Goal: Navigation & Orientation: Find specific page/section

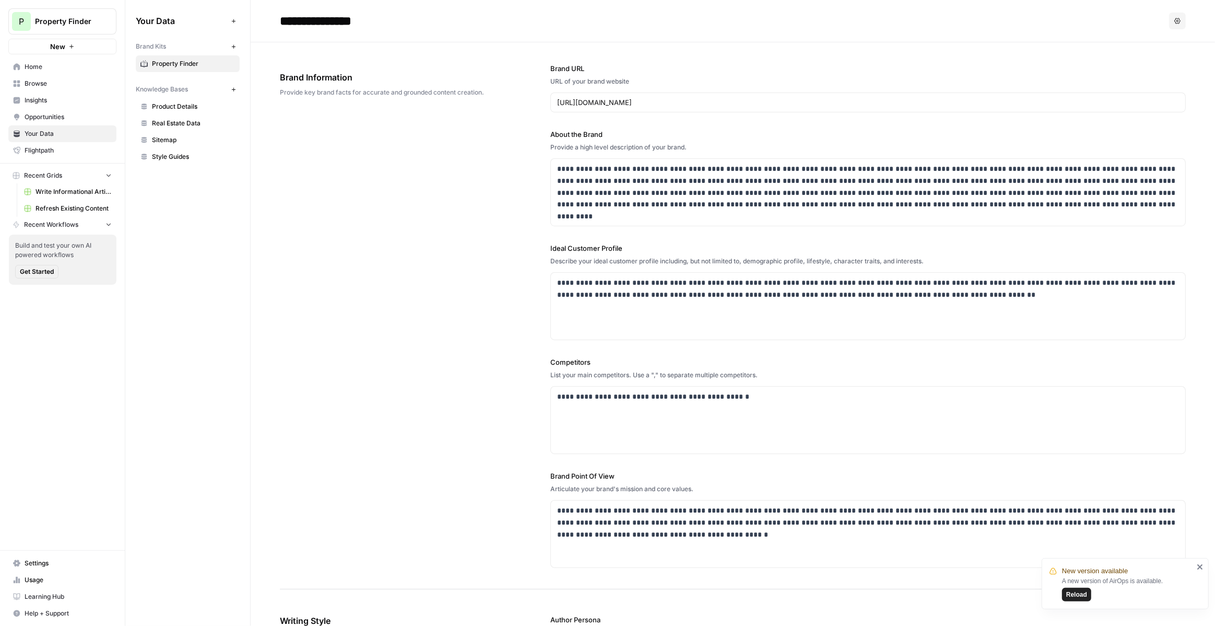
click at [36, 11] on button "P Property Finder" at bounding box center [62, 21] width 108 height 26
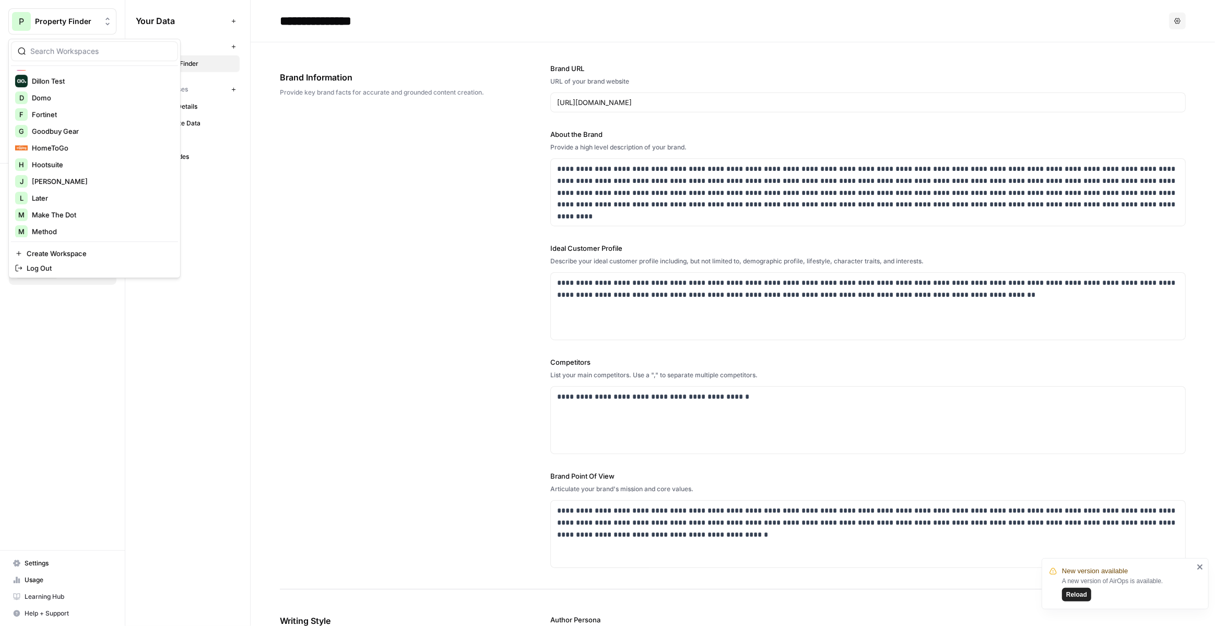
scroll to position [264, 0]
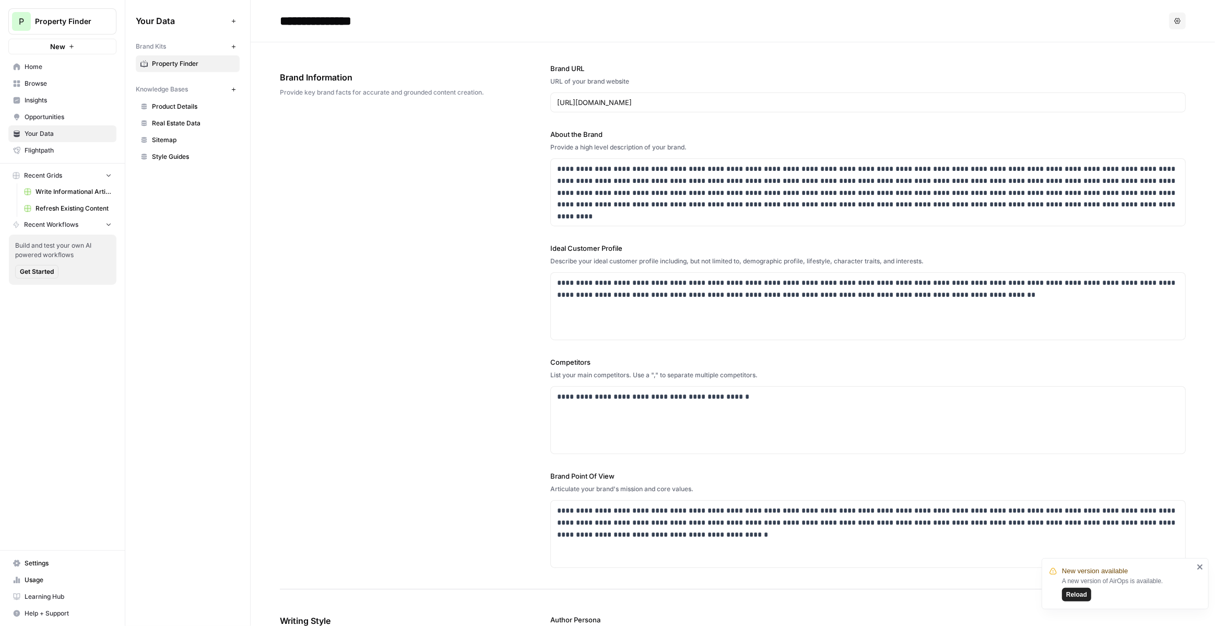
click at [231, 141] on span "Sitemap" at bounding box center [193, 139] width 83 height 9
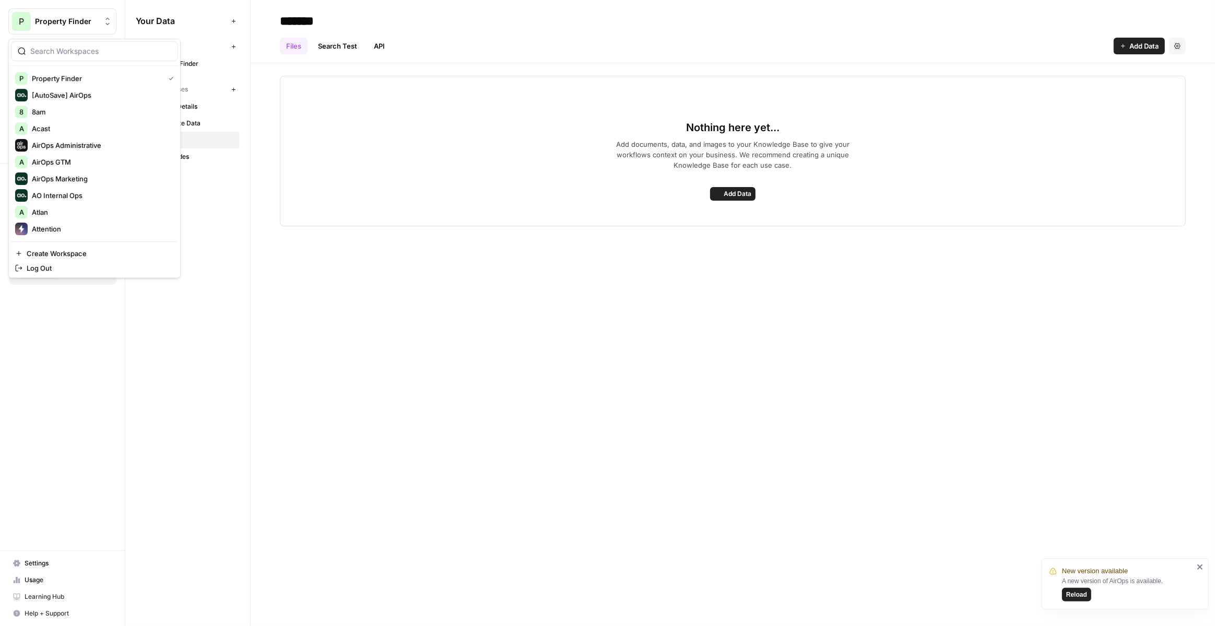
click at [98, 9] on button "P Property Finder" at bounding box center [62, 21] width 108 height 26
click at [90, 208] on span "Webflow" at bounding box center [101, 212] width 138 height 10
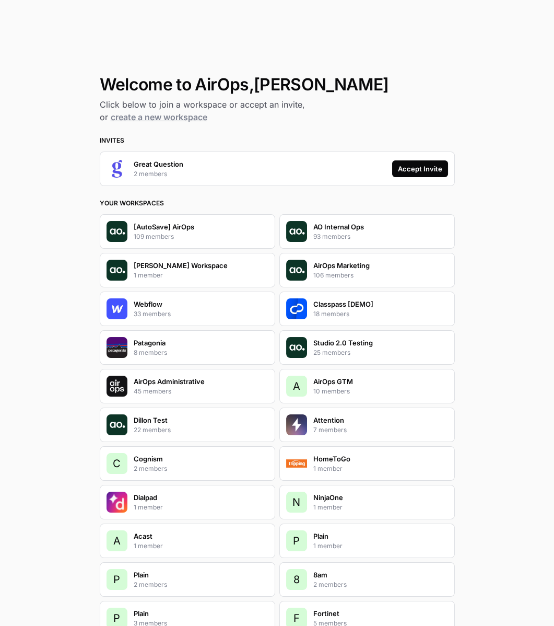
click at [427, 167] on div "Accept Invite" at bounding box center [420, 168] width 44 height 10
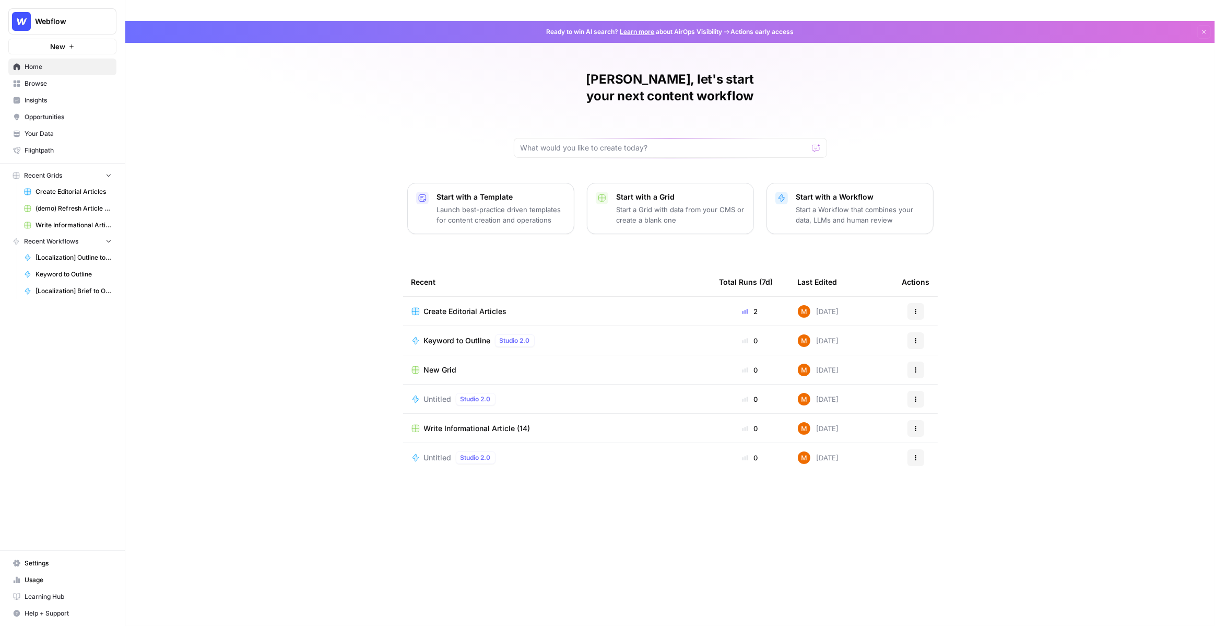
click at [50, 136] on span "Your Data" at bounding box center [68, 133] width 87 height 9
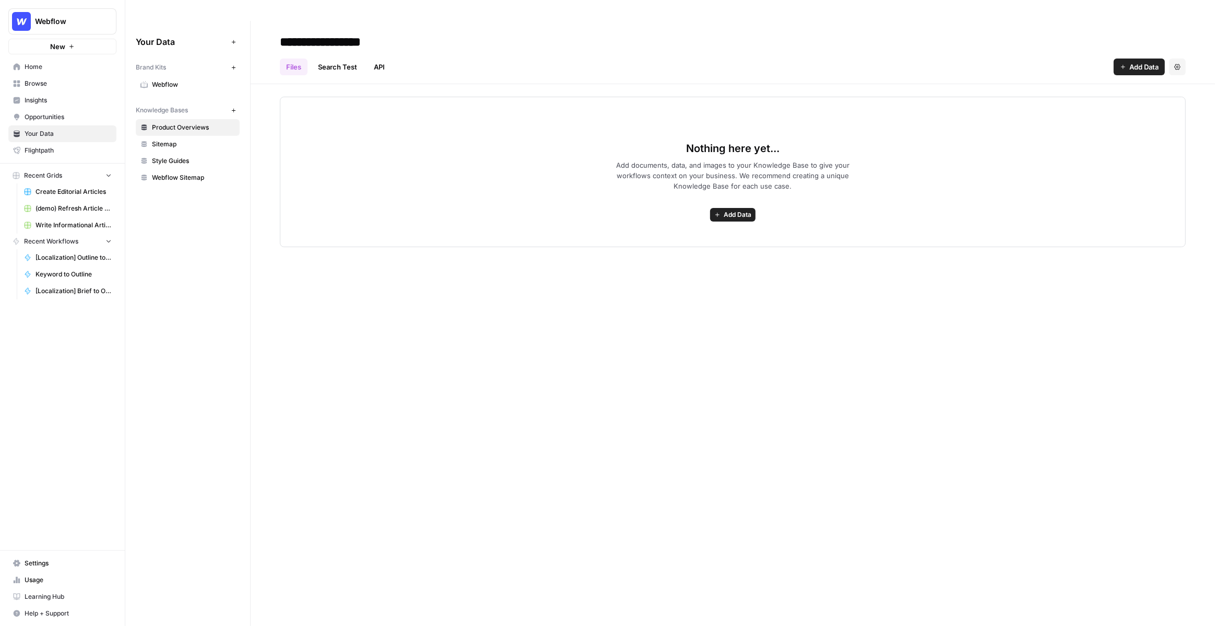
click at [191, 76] on link "Webflow" at bounding box center [188, 84] width 104 height 17
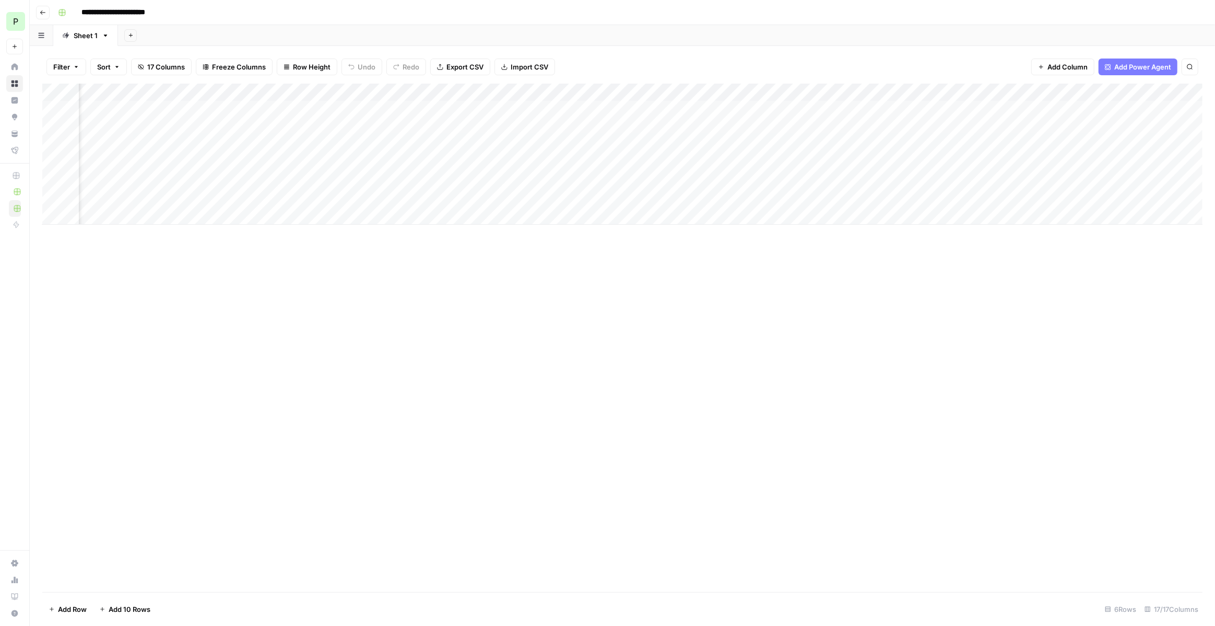
scroll to position [0, 940]
